Goal: Navigation & Orientation: Find specific page/section

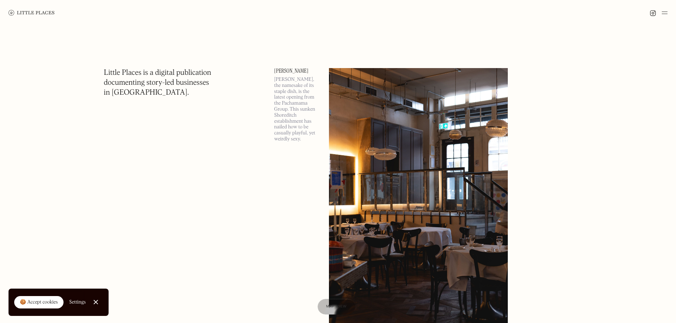
click at [100, 301] on link "Close Cookie Popup" at bounding box center [96, 302] width 14 height 14
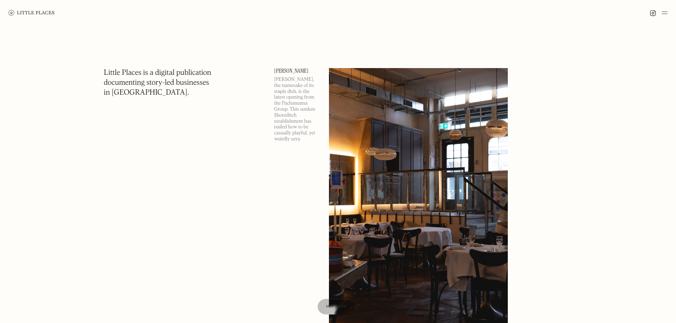
click at [663, 10] on img at bounding box center [665, 13] width 6 height 9
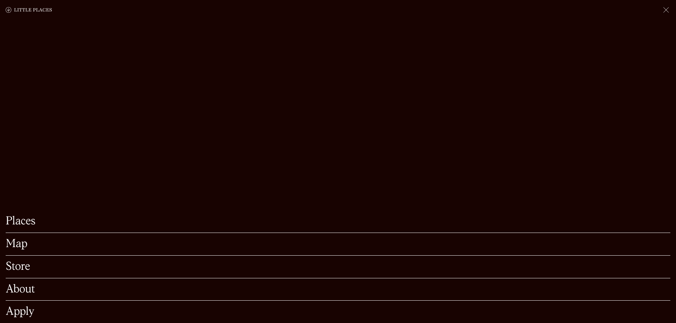
click at [29, 216] on link "Places" at bounding box center [338, 221] width 665 height 11
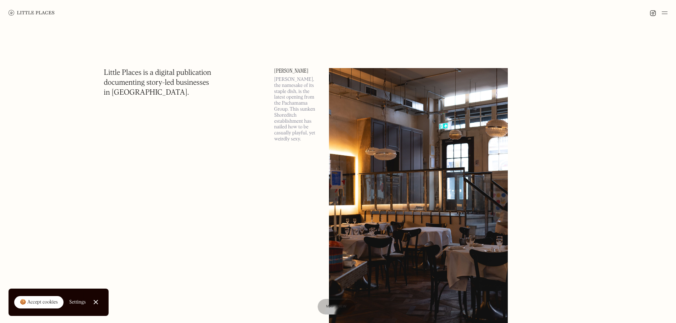
click at [55, 302] on div "🍪 Accept cookies" at bounding box center [39, 302] width 38 height 7
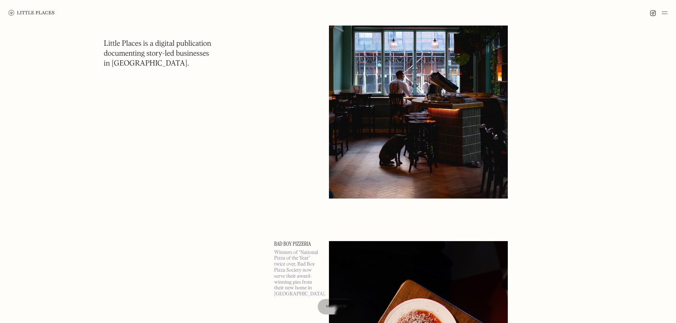
scroll to position [497, 0]
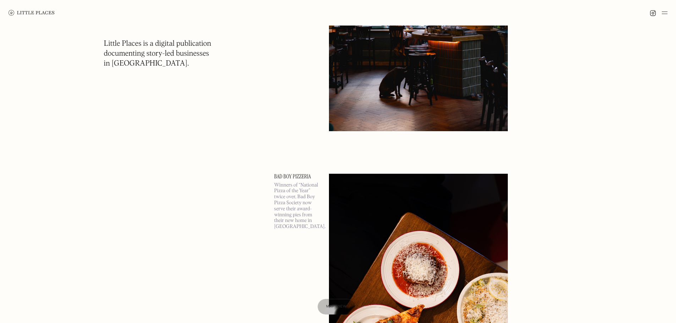
click at [664, 14] on img at bounding box center [665, 13] width 6 height 9
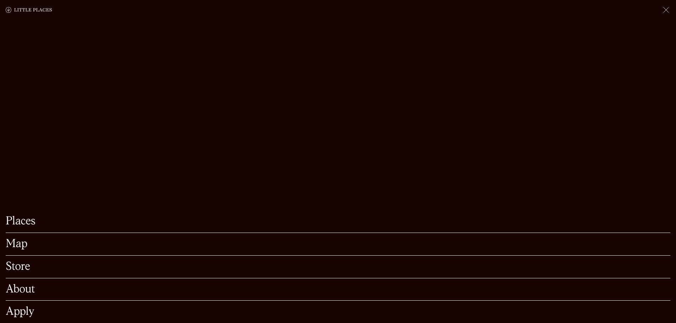
click at [20, 239] on link "Map" at bounding box center [338, 244] width 665 height 11
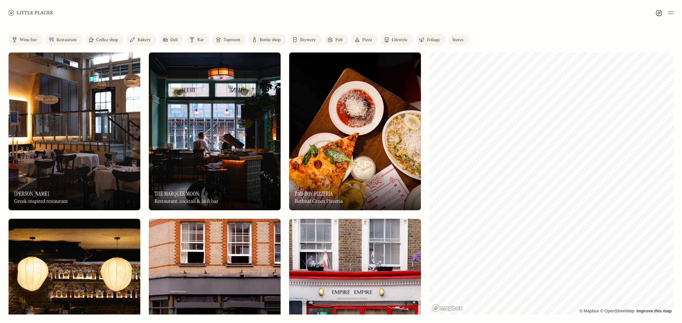
click at [203, 38] on div "Bar" at bounding box center [200, 40] width 7 height 4
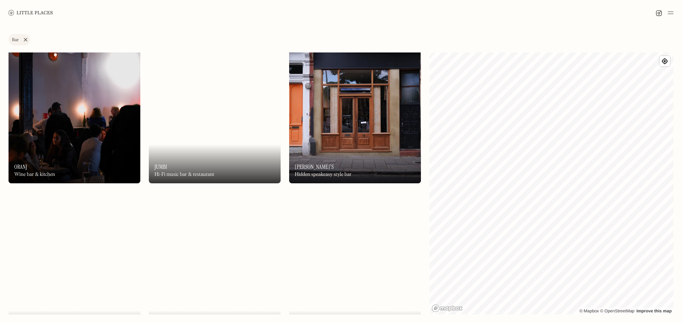
scroll to position [1526, 0]
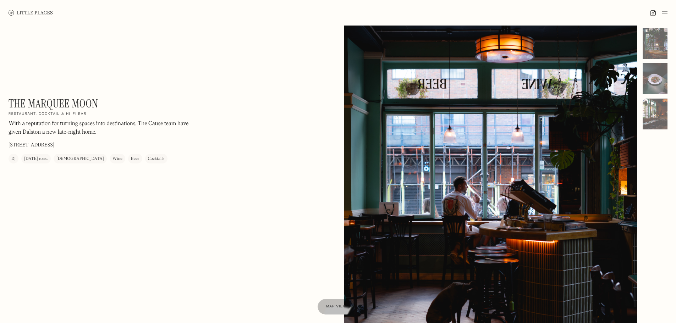
scroll to position [35, 0]
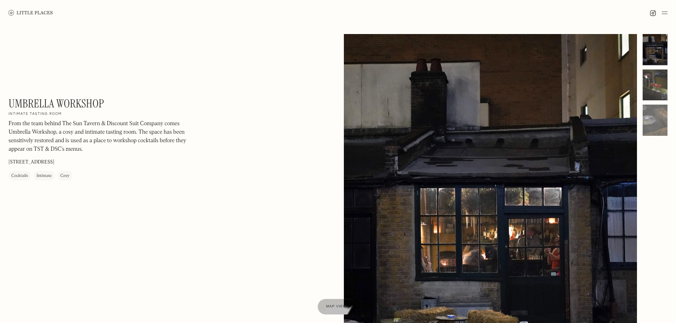
click at [656, 86] on div at bounding box center [655, 85] width 25 height 31
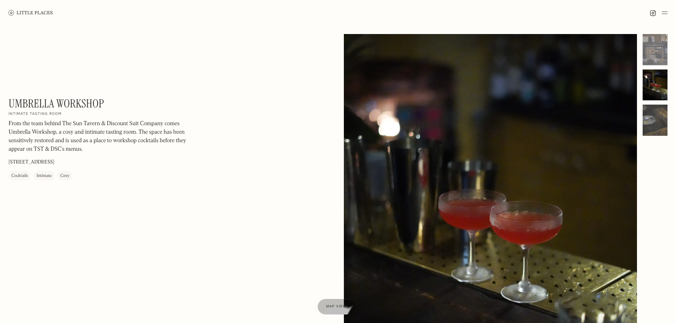
click at [655, 120] on div at bounding box center [655, 120] width 25 height 31
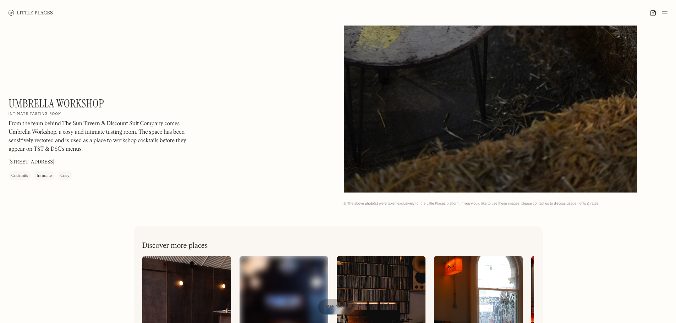
scroll to position [208, 0]
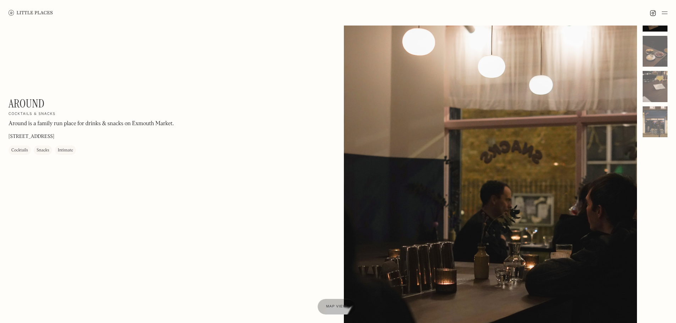
scroll to position [35, 0]
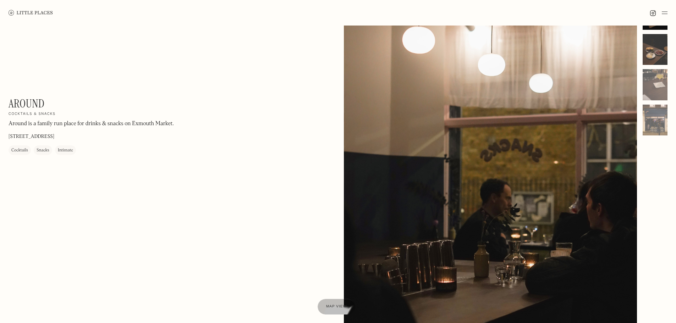
click at [657, 38] on div at bounding box center [655, 49] width 25 height 31
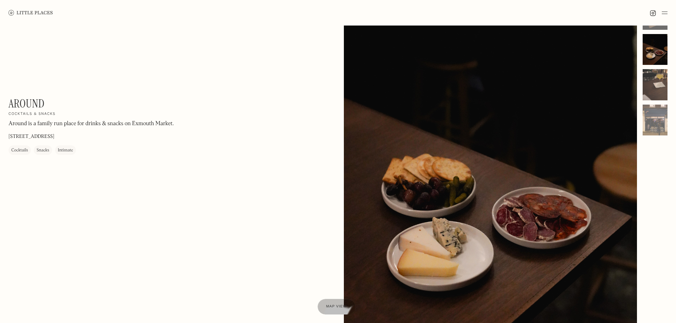
click at [655, 81] on div at bounding box center [655, 84] width 25 height 31
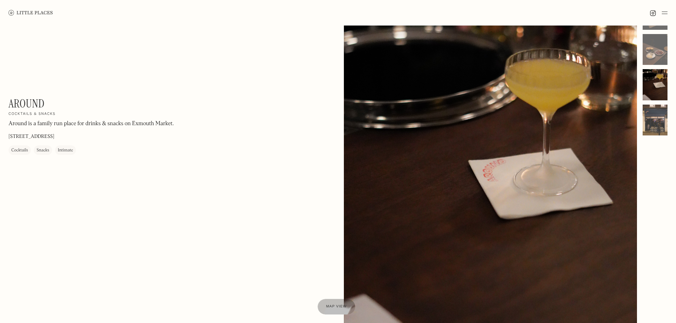
click at [656, 109] on div at bounding box center [655, 120] width 25 height 31
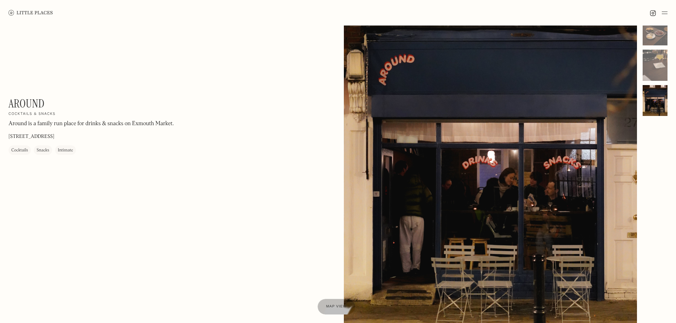
scroll to position [71, 0]
